Goal: Information Seeking & Learning: Learn about a topic

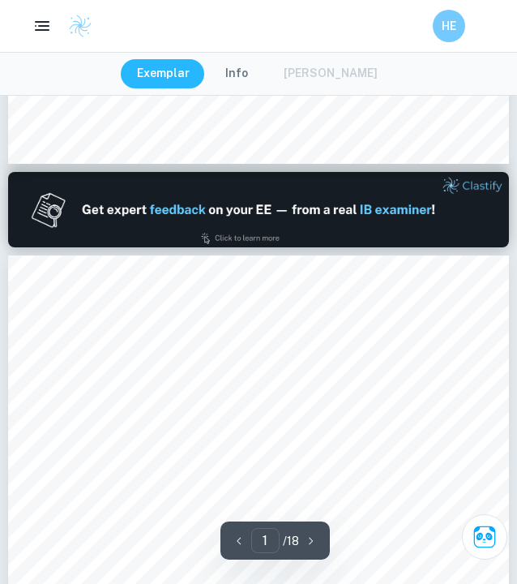
type input "2"
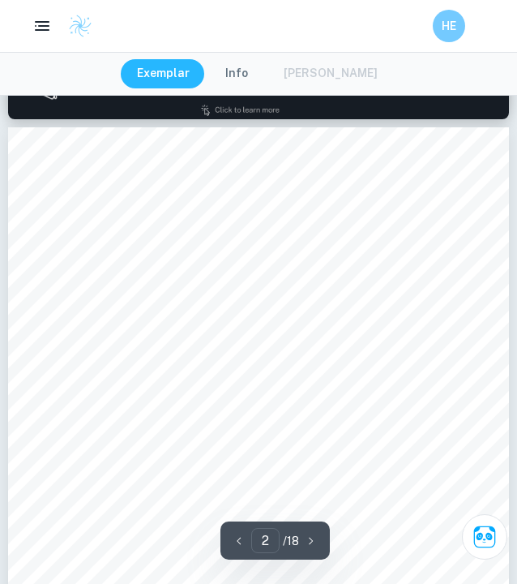
scroll to position [763, 0]
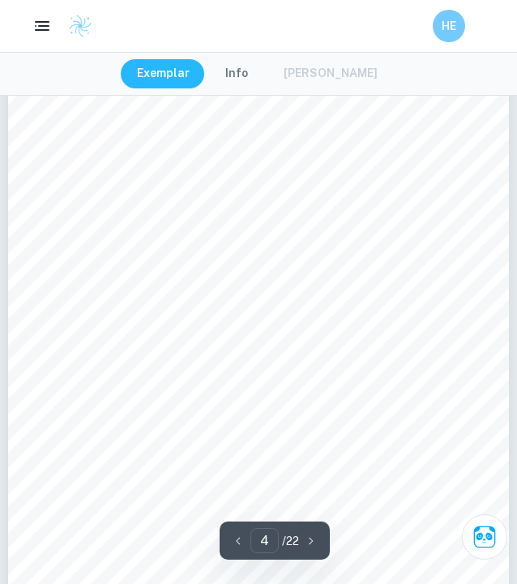
scroll to position [2272, 1]
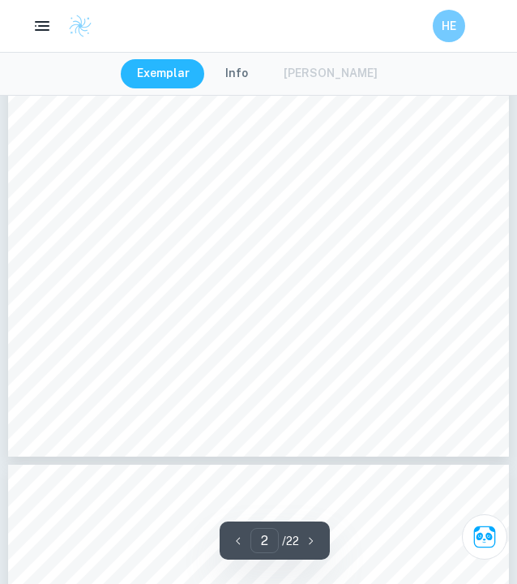
type input "1"
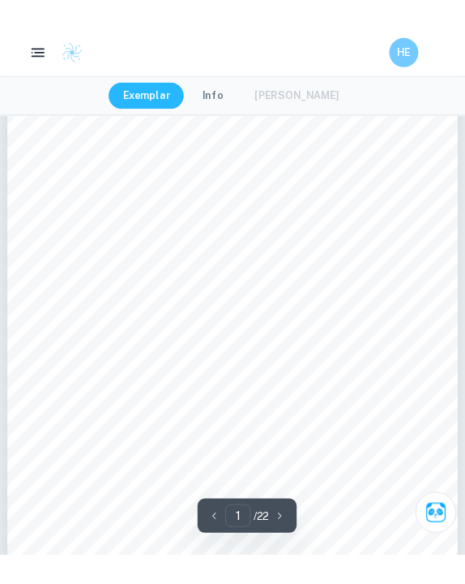
scroll to position [189, 0]
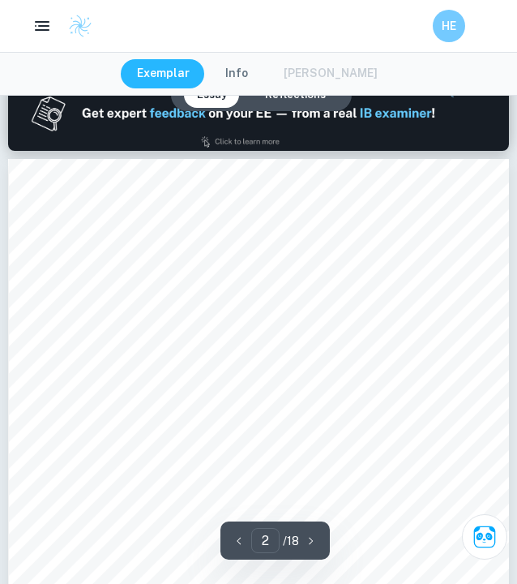
scroll to position [791, 0]
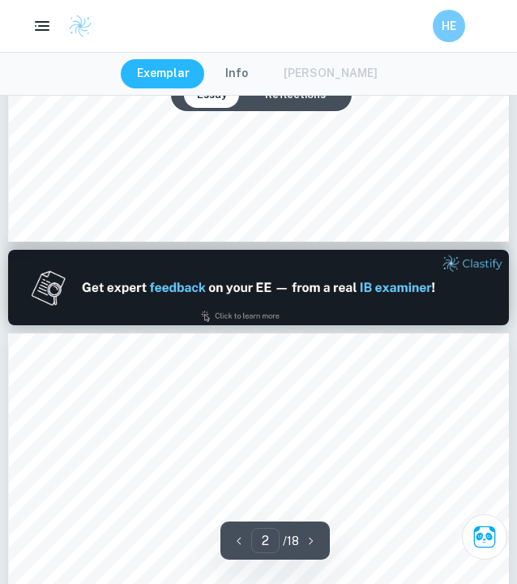
type input "1"
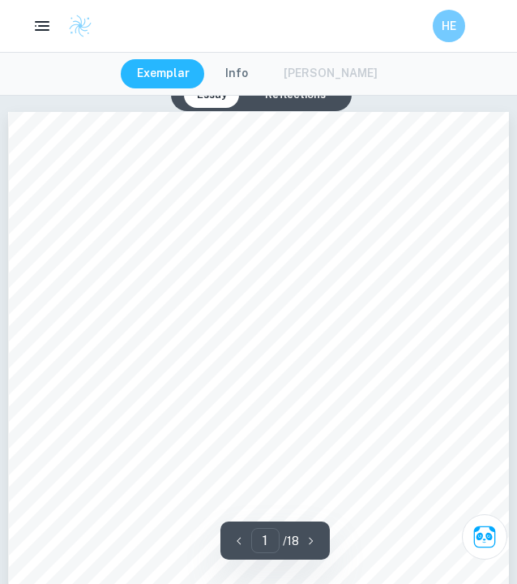
scroll to position [0, 0]
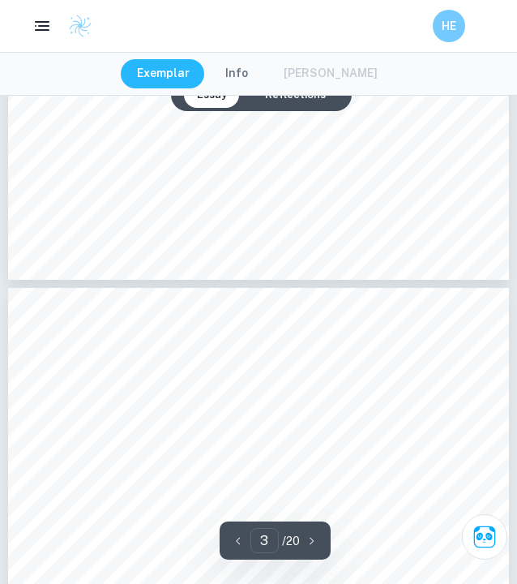
type input "4"
